Goal: Task Accomplishment & Management: Manage account settings

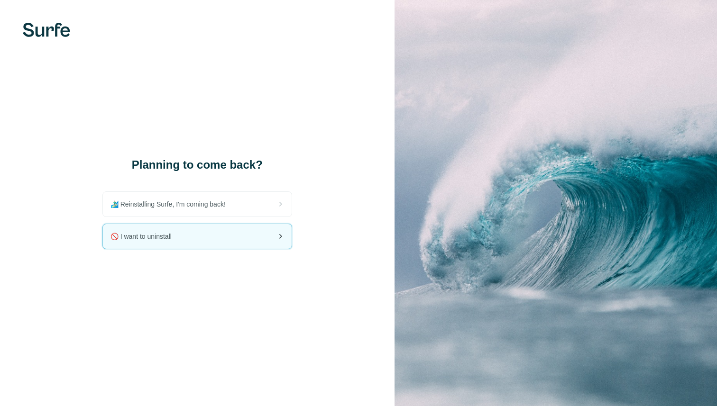
click at [198, 233] on div "🚫 I want to uninstall" at bounding box center [197, 236] width 189 height 25
